Goal: Find contact information: Find contact information

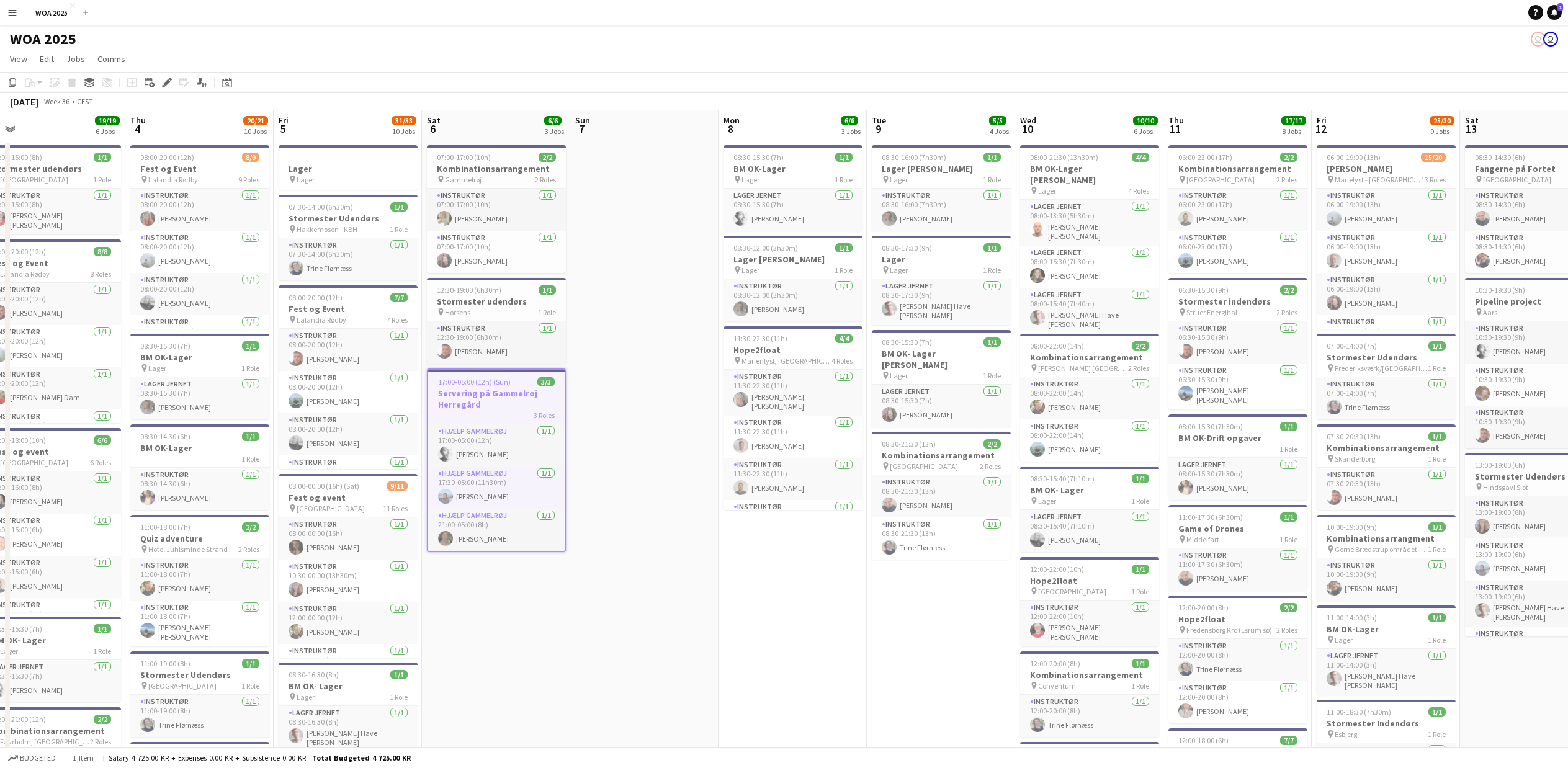
click at [19, 9] on button "Menu" at bounding box center [13, 13] width 25 height 25
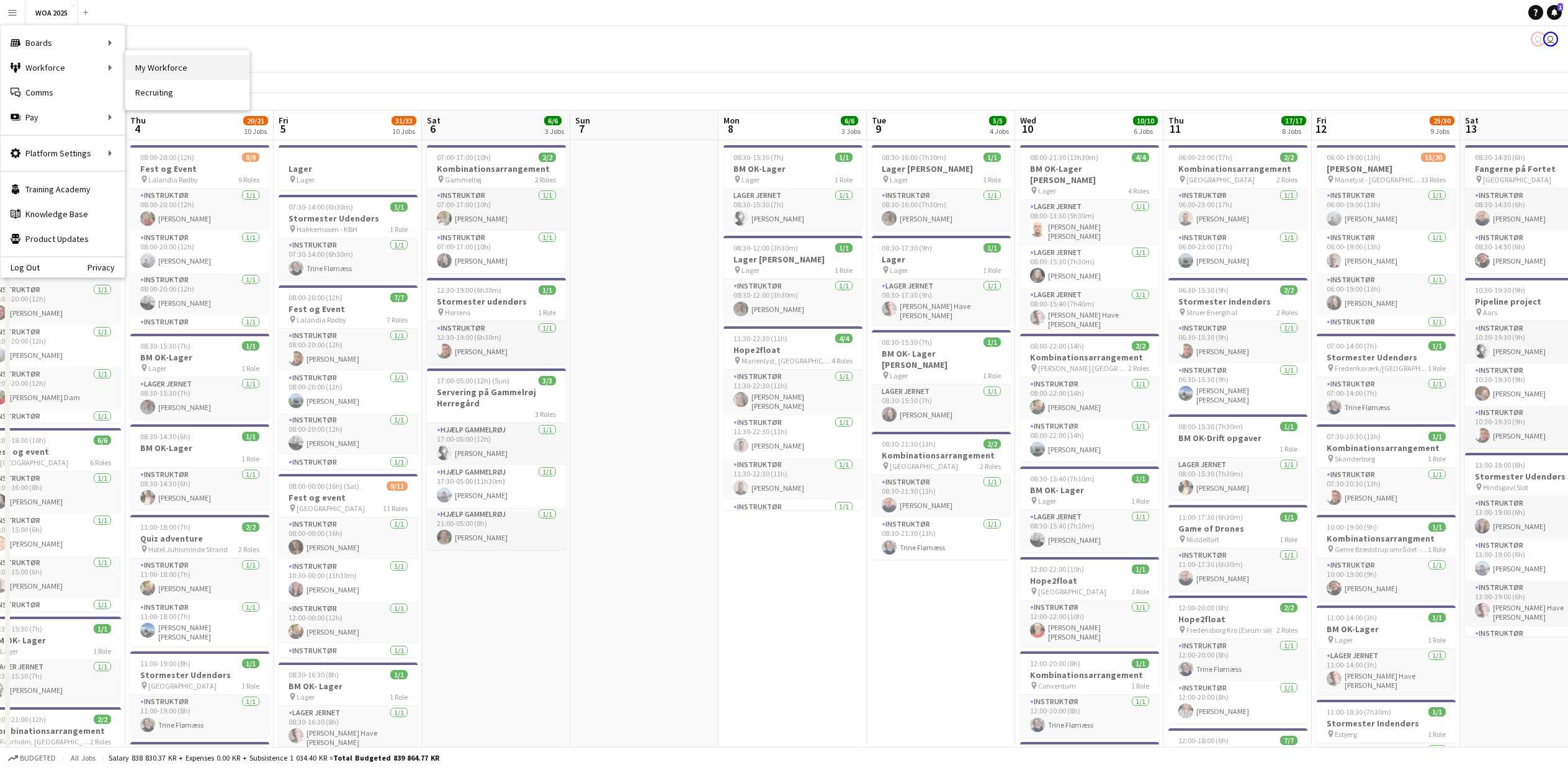
click at [143, 66] on link "My Workforce" at bounding box center [187, 68] width 124 height 25
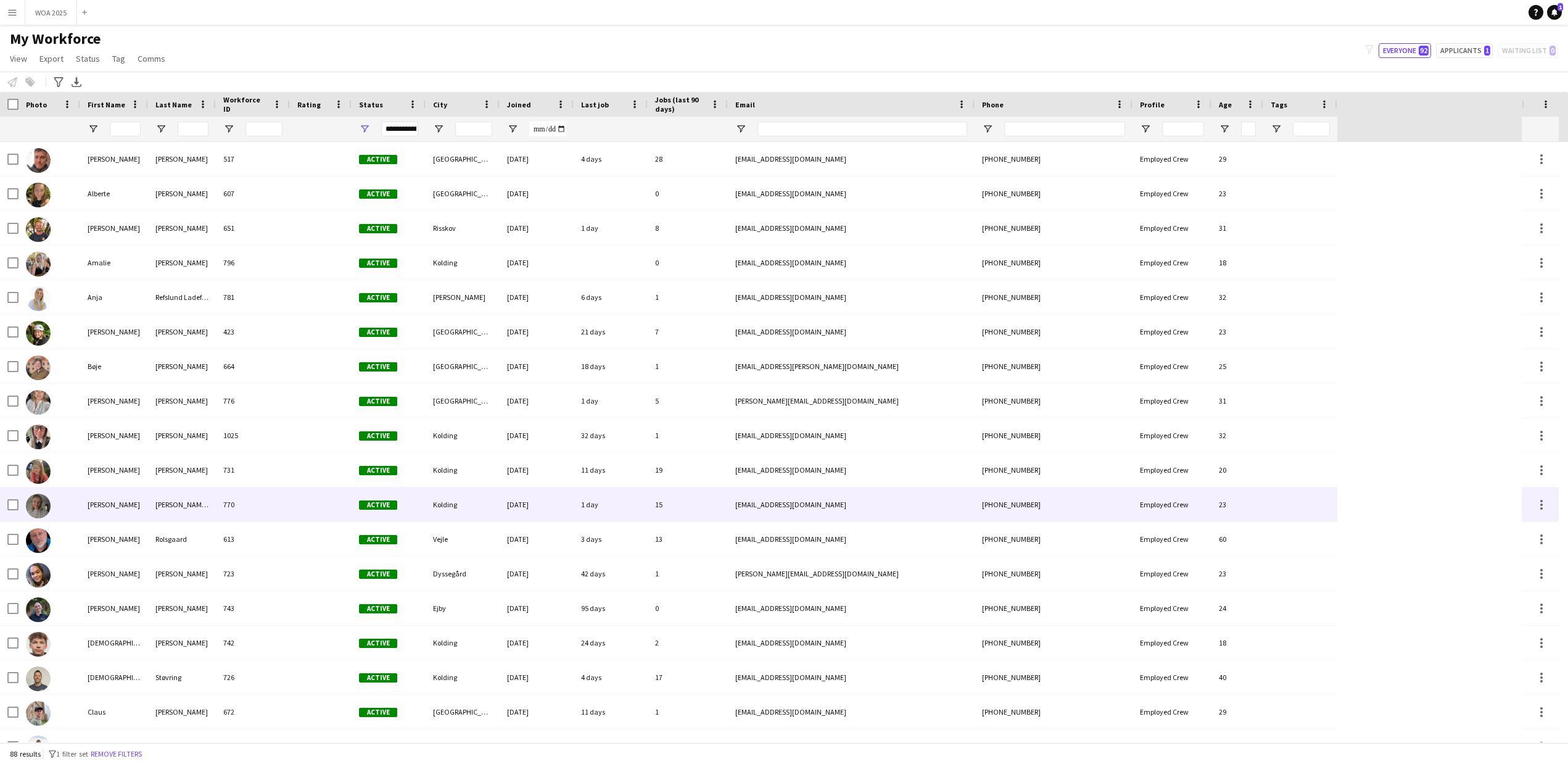
click at [104, 510] on div "[PERSON_NAME]" at bounding box center [113, 504] width 68 height 34
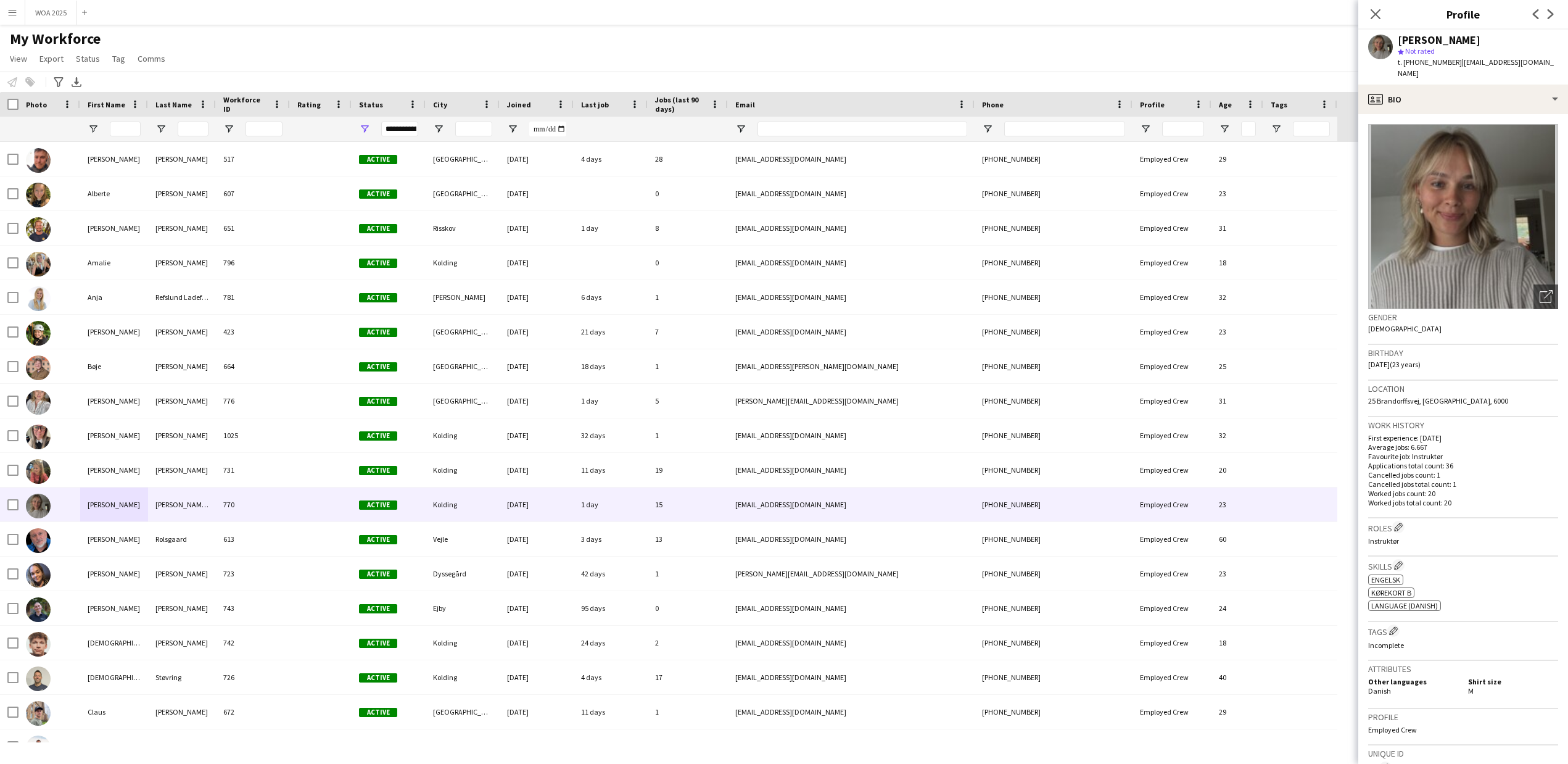
drag, startPoint x: 1449, startPoint y: 63, endPoint x: 1547, endPoint y: 63, distance: 98.0
click at [1547, 63] on span "| [EMAIL_ADDRESS][DOMAIN_NAME]" at bounding box center [1476, 68] width 156 height 20
copy span "[EMAIL_ADDRESS][DOMAIN_NAME]"
drag, startPoint x: 1378, startPoint y: 386, endPoint x: 1418, endPoint y: 388, distance: 40.0
click at [1418, 396] on span "25 Brandorffsvej, [GEOGRAPHIC_DATA], 6000" at bounding box center [1438, 401] width 140 height 9
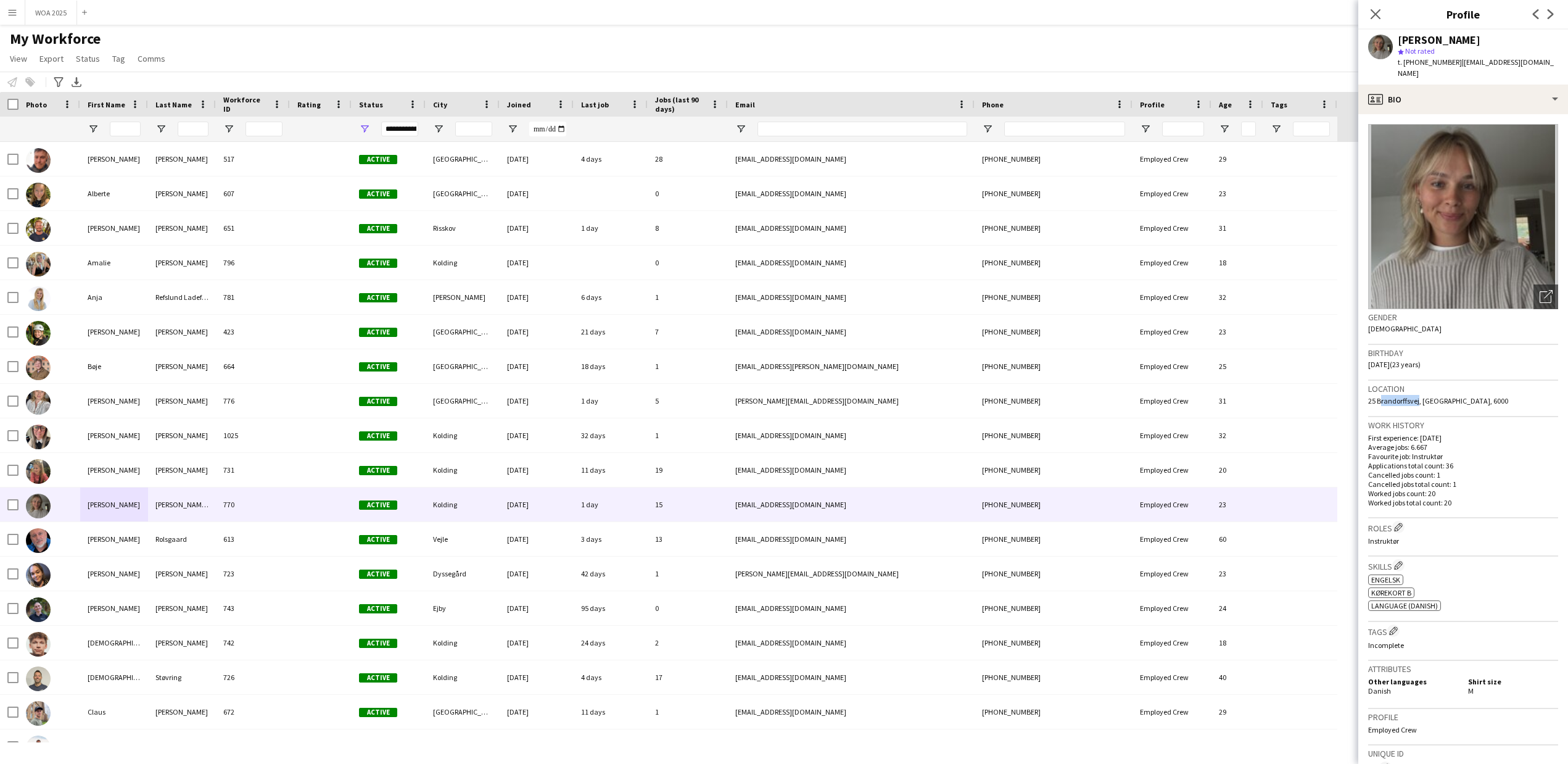
copy span "Brandorffsve"
click at [1434, 91] on div "profile Bio" at bounding box center [1463, 99] width 210 height 30
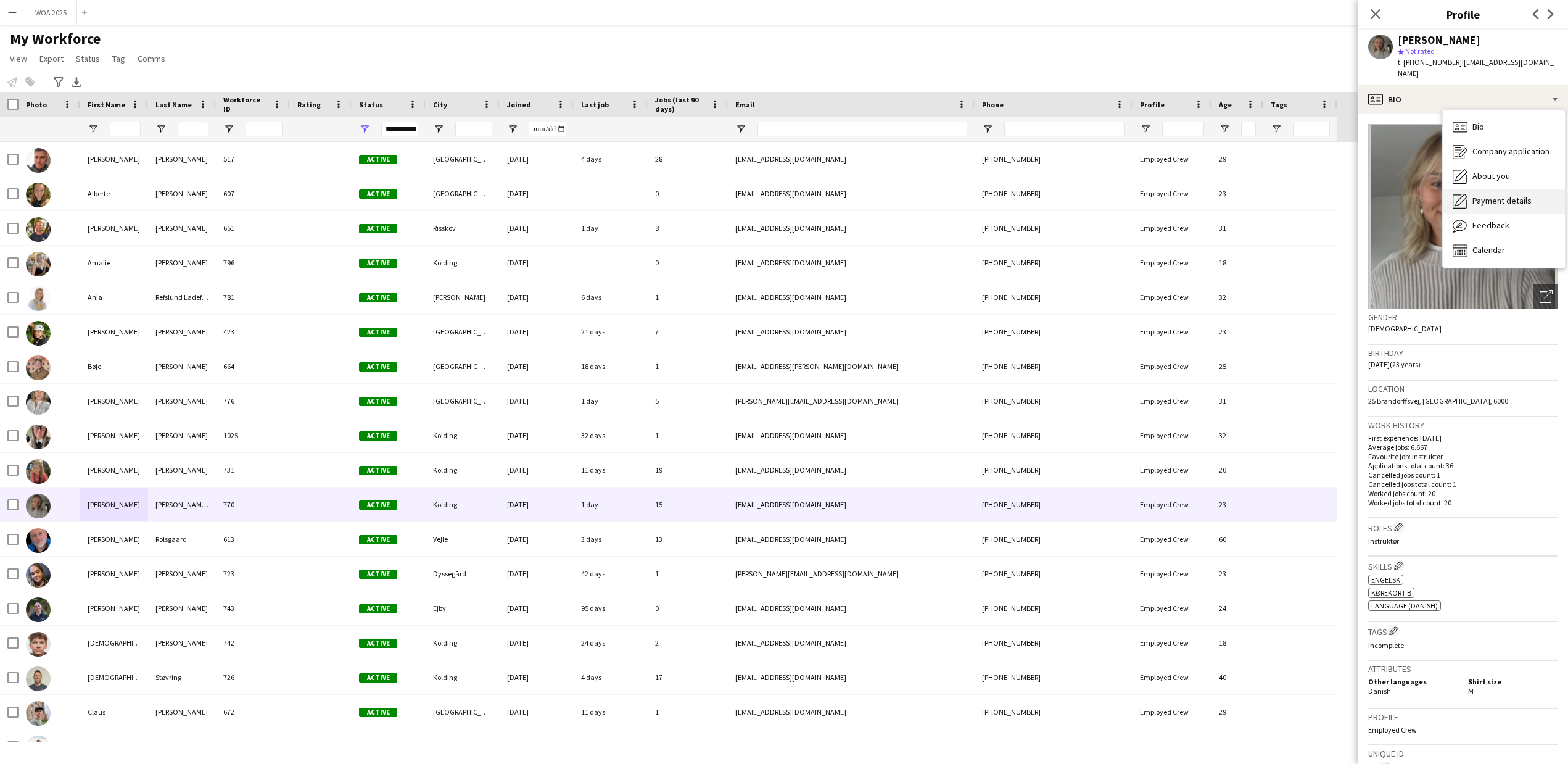
click at [1502, 195] on span "Payment details" at bounding box center [1502, 201] width 59 height 11
